Goal: Information Seeking & Learning: Learn about a topic

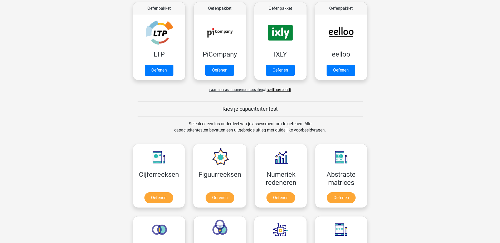
scroll to position [158, 0]
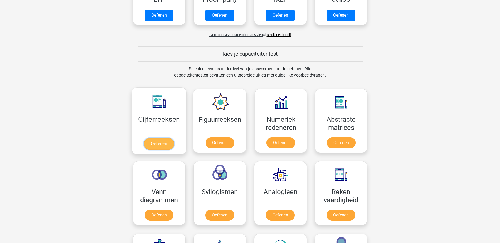
click at [156, 144] on link "Oefenen" at bounding box center [159, 144] width 30 height 12
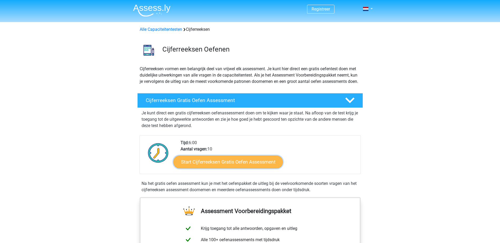
click at [239, 168] on link "Start Cijferreeksen Gratis Oefen Assessment" at bounding box center [227, 162] width 109 height 13
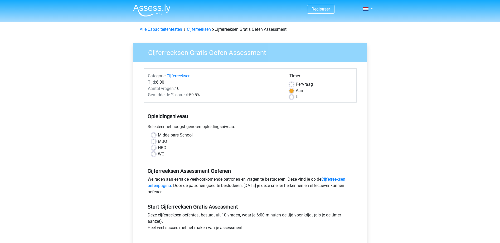
click at [156, 147] on div "HBO" at bounding box center [249, 148] width 197 height 6
click at [158, 149] on label "HBO" at bounding box center [162, 148] width 8 height 6
click at [154, 149] on input "HBO" at bounding box center [153, 147] width 4 height 5
radio input "true"
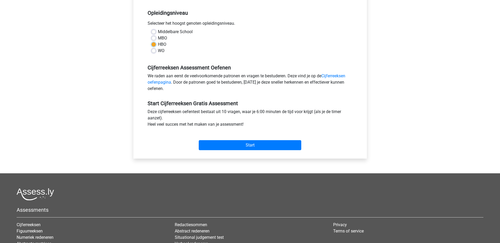
scroll to position [105, 0]
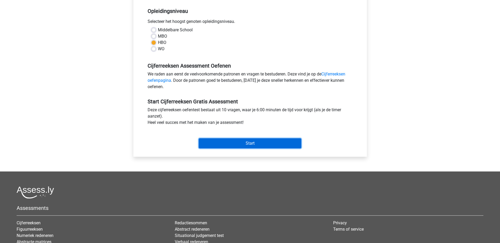
click at [260, 145] on input "Start" at bounding box center [250, 144] width 102 height 10
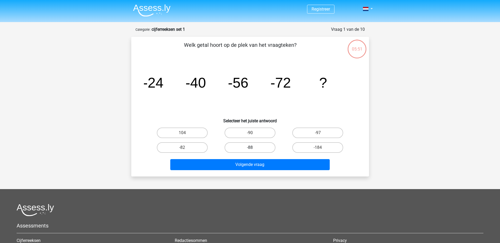
click at [260, 148] on label "-88" at bounding box center [249, 148] width 51 height 11
click at [253, 148] on input "-88" at bounding box center [251, 149] width 3 height 3
radio input "true"
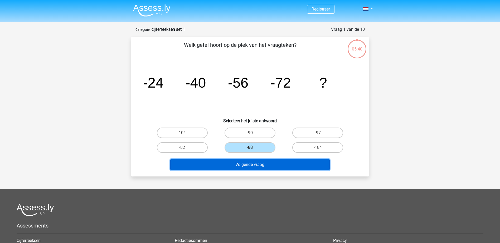
click at [264, 164] on button "Volgende vraag" at bounding box center [249, 164] width 159 height 11
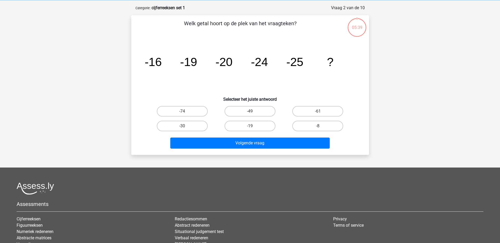
scroll to position [26, 0]
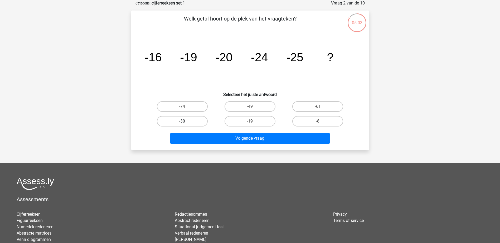
click at [195, 120] on label "-30" at bounding box center [182, 121] width 51 height 11
click at [185, 121] on input "-30" at bounding box center [183, 122] width 3 height 3
radio input "true"
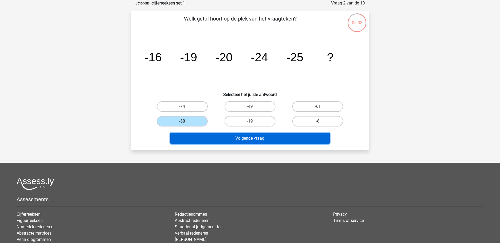
click at [234, 137] on button "Volgende vraag" at bounding box center [249, 138] width 159 height 11
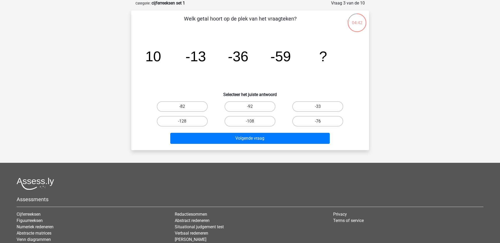
click at [315, 118] on label "-76" at bounding box center [317, 121] width 51 height 11
click at [318, 121] on input "-76" at bounding box center [319, 122] width 3 height 3
radio input "true"
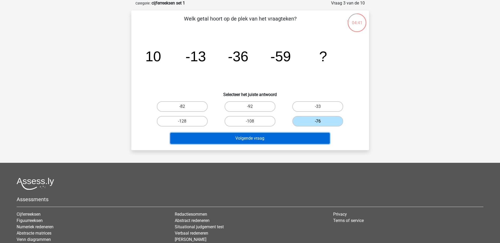
click at [249, 140] on button "Volgende vraag" at bounding box center [249, 138] width 159 height 11
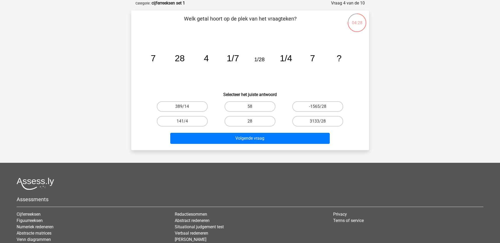
click at [252, 125] on input "28" at bounding box center [251, 122] width 3 height 3
radio input "true"
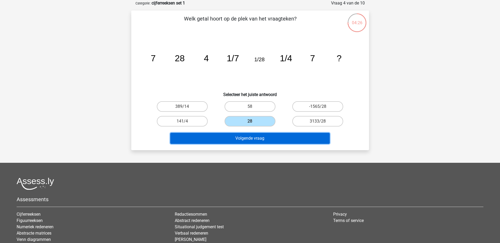
click at [249, 138] on button "Volgende vraag" at bounding box center [249, 138] width 159 height 11
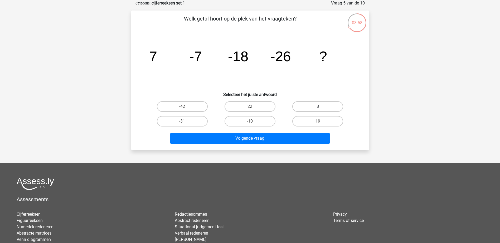
click at [322, 108] on label "8" at bounding box center [317, 106] width 51 height 11
click at [321, 108] on input "8" at bounding box center [319, 108] width 3 height 3
radio input "true"
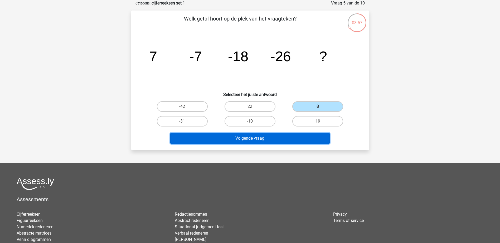
click at [268, 139] on button "Volgende vraag" at bounding box center [249, 138] width 159 height 11
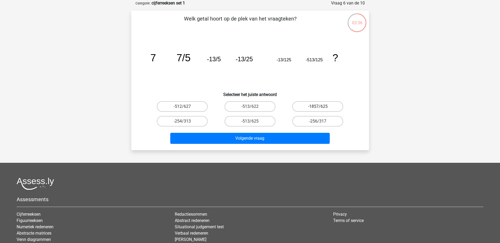
click at [313, 106] on label "-1857/625" at bounding box center [317, 106] width 51 height 11
click at [318, 107] on input "-1857/625" at bounding box center [319, 108] width 3 height 3
radio input "true"
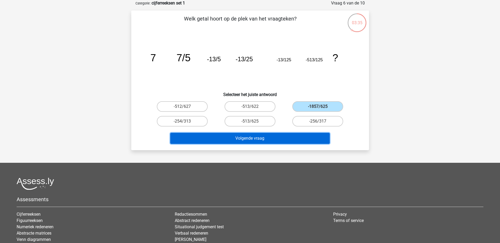
click at [250, 137] on button "Volgende vraag" at bounding box center [249, 138] width 159 height 11
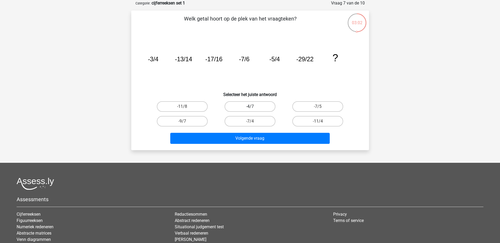
click at [266, 106] on label "-4/7" at bounding box center [249, 106] width 51 height 11
click at [253, 107] on input "-4/7" at bounding box center [251, 108] width 3 height 3
radio input "true"
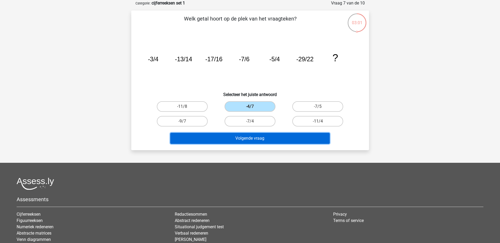
click at [258, 138] on button "Volgende vraag" at bounding box center [249, 138] width 159 height 11
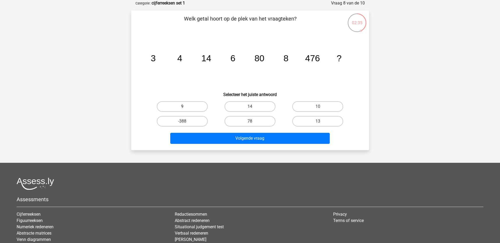
click at [171, 108] on label "9" at bounding box center [182, 106] width 51 height 11
click at [182, 108] on input "9" at bounding box center [183, 108] width 3 height 3
radio input "true"
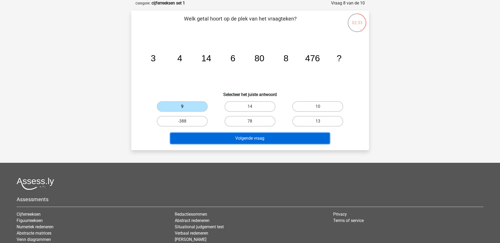
click at [231, 137] on button "Volgende vraag" at bounding box center [249, 138] width 159 height 11
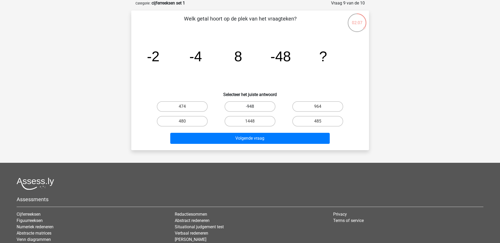
click at [243, 108] on label "-948" at bounding box center [249, 106] width 51 height 11
click at [250, 108] on input "-948" at bounding box center [251, 108] width 3 height 3
radio input "true"
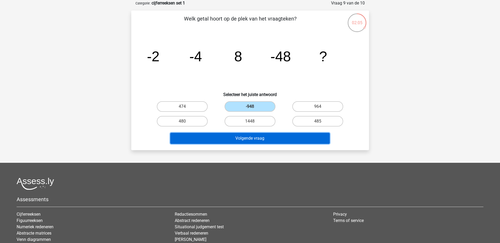
click at [247, 138] on button "Volgende vraag" at bounding box center [249, 138] width 159 height 11
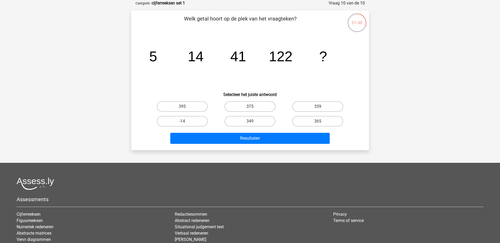
click at [247, 106] on label "375" at bounding box center [249, 106] width 51 height 11
click at [250, 107] on input "375" at bounding box center [251, 108] width 3 height 3
radio input "true"
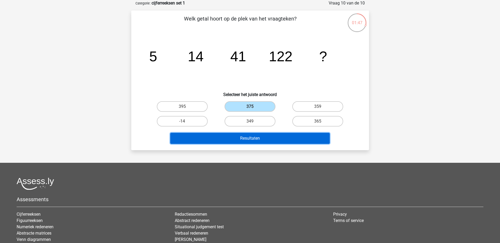
click at [240, 139] on button "Resultaten" at bounding box center [249, 138] width 159 height 11
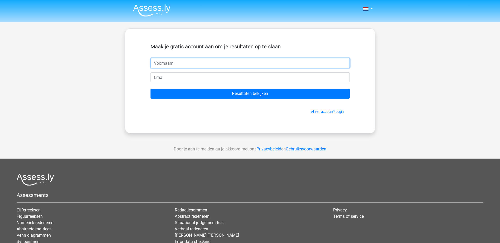
click at [178, 63] on input "text" at bounding box center [249, 63] width 199 height 10
type input "h"
type input "[PERSON_NAME]"
click at [168, 82] on input "email" at bounding box center [249, 77] width 199 height 10
type input "[PERSON_NAME][EMAIL_ADDRESS][PERSON_NAME][DOMAIN_NAME]"
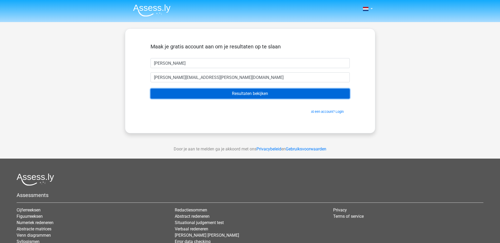
click at [217, 95] on input "Resultaten bekijken" at bounding box center [249, 94] width 199 height 10
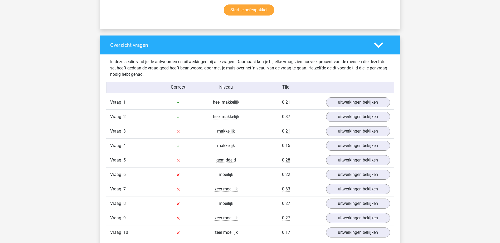
scroll to position [369, 0]
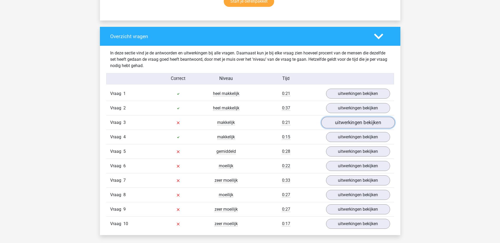
click at [351, 125] on link "uitwerkingen bekijken" at bounding box center [358, 123] width 74 height 12
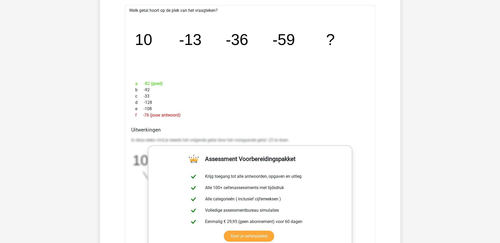
scroll to position [501, 0]
click at [286, 134] on div "Uitwerkingen In deze reeks vind je steeds het volgende getal door het voorgaand…" at bounding box center [250, 209] width 242 height 166
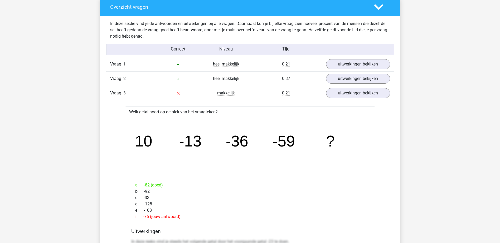
scroll to position [395, 0]
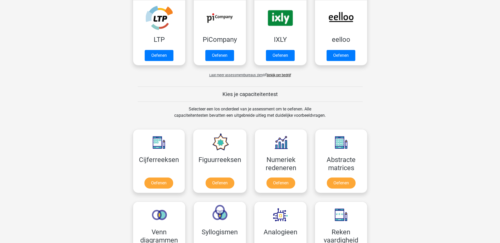
scroll to position [158, 0]
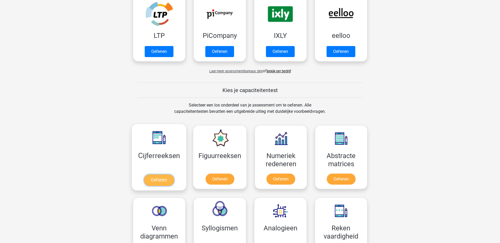
click at [159, 184] on link "Oefenen" at bounding box center [159, 181] width 30 height 12
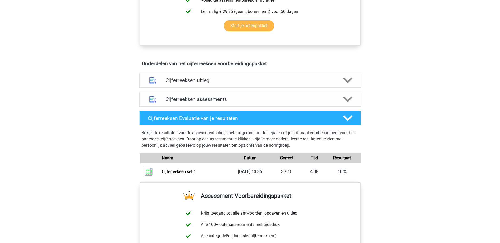
scroll to position [263, 0]
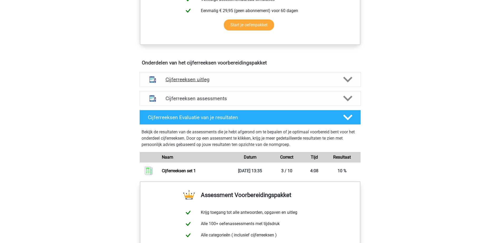
click at [348, 84] on icon at bounding box center [347, 79] width 9 height 9
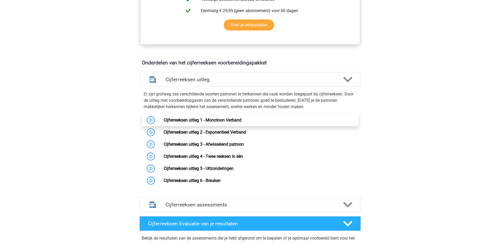
click at [177, 123] on link "Cijferreeksen uitleg 1 - Monotoon Verband" at bounding box center [203, 120] width 78 height 5
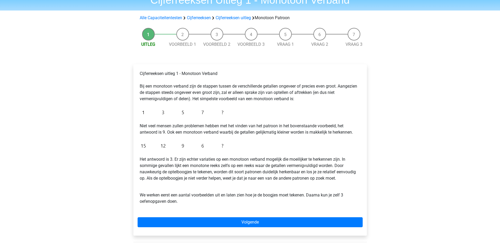
scroll to position [53, 0]
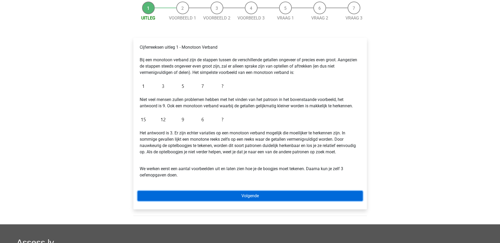
click at [243, 199] on link "Volgende" at bounding box center [250, 196] width 225 height 10
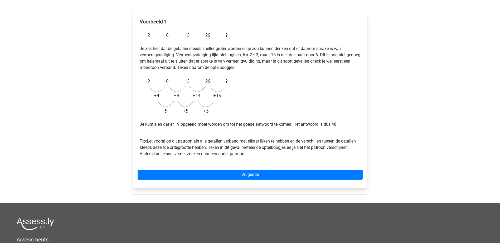
scroll to position [79, 0]
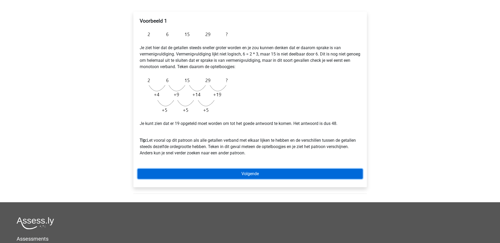
click at [225, 175] on link "Volgende" at bounding box center [250, 174] width 225 height 10
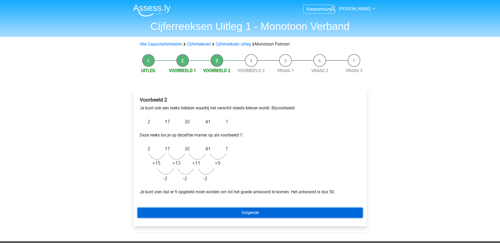
click at [238, 213] on link "Volgende" at bounding box center [250, 213] width 225 height 10
